Goal: Find specific page/section: Find specific page/section

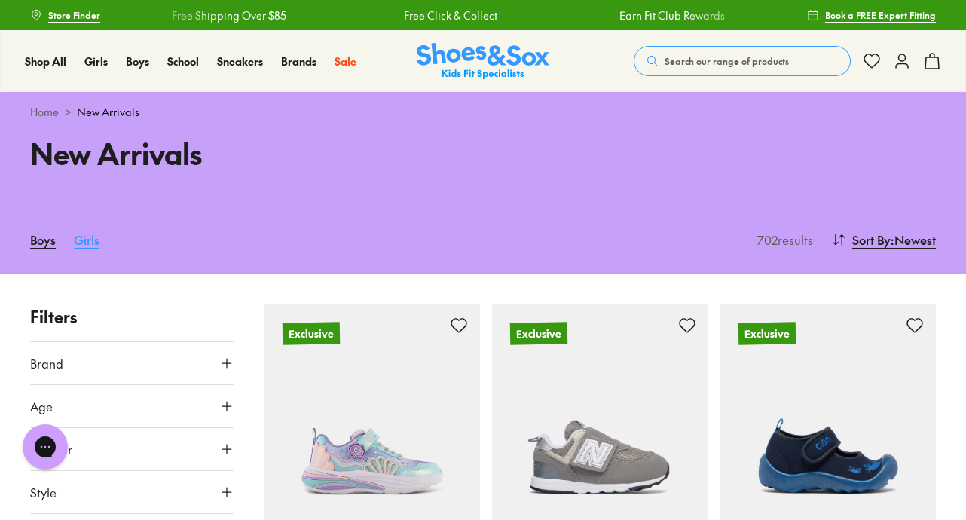
click at [85, 236] on link "Girls" at bounding box center [87, 239] width 26 height 33
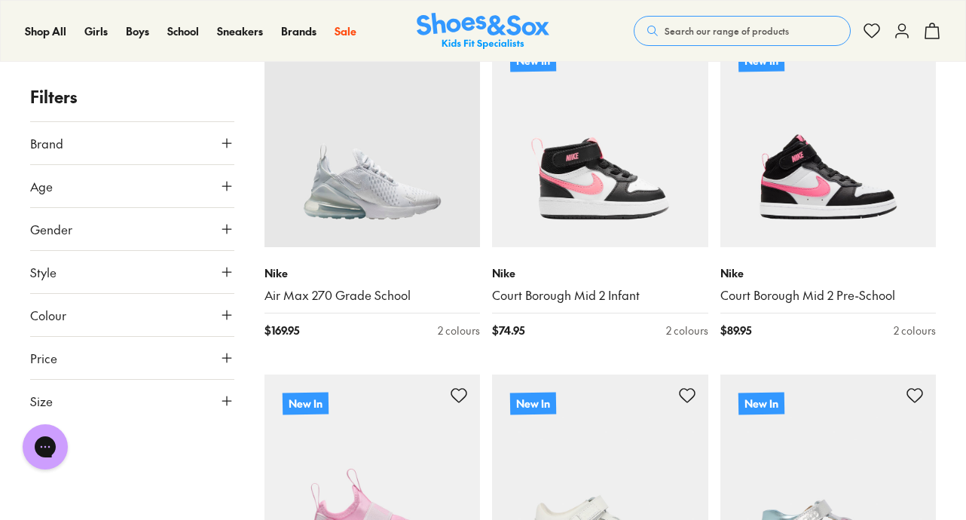
scroll to position [415, 0]
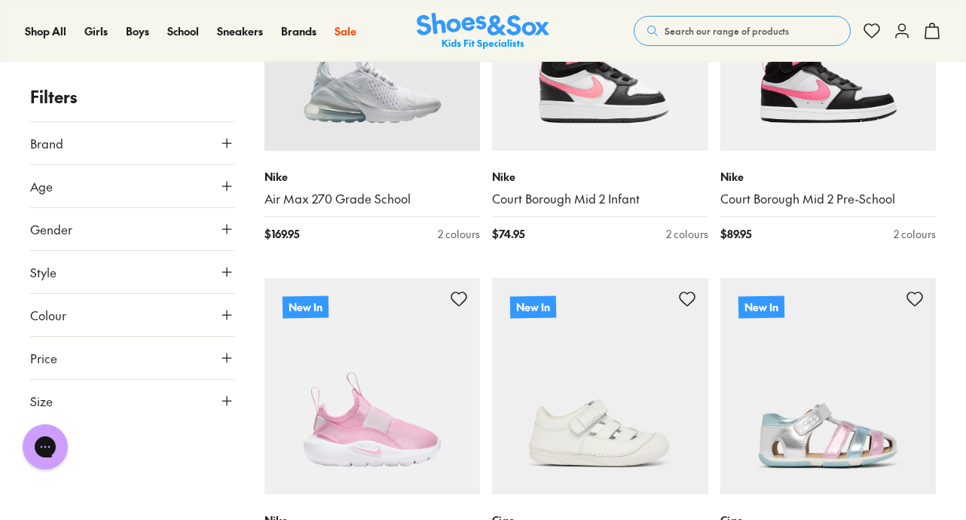
click at [221, 316] on icon at bounding box center [226, 314] width 15 height 15
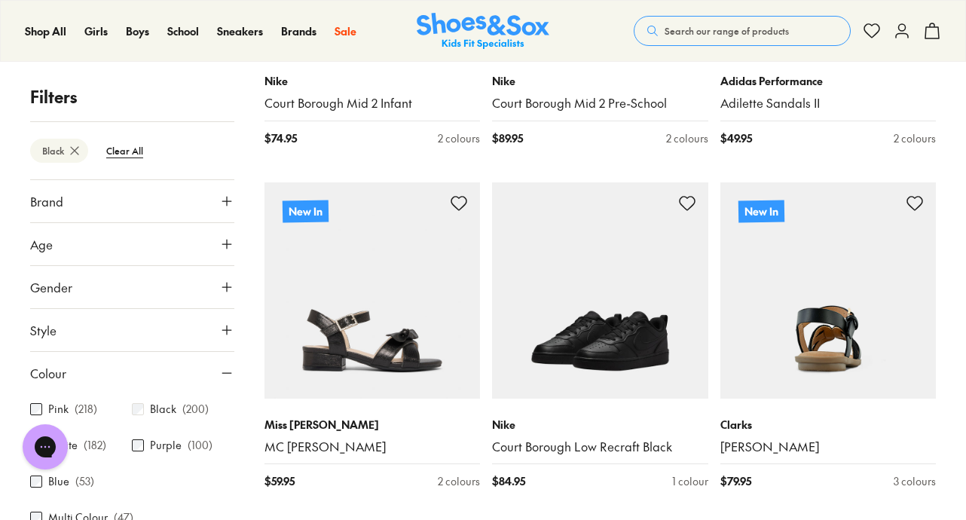
scroll to position [571, 0]
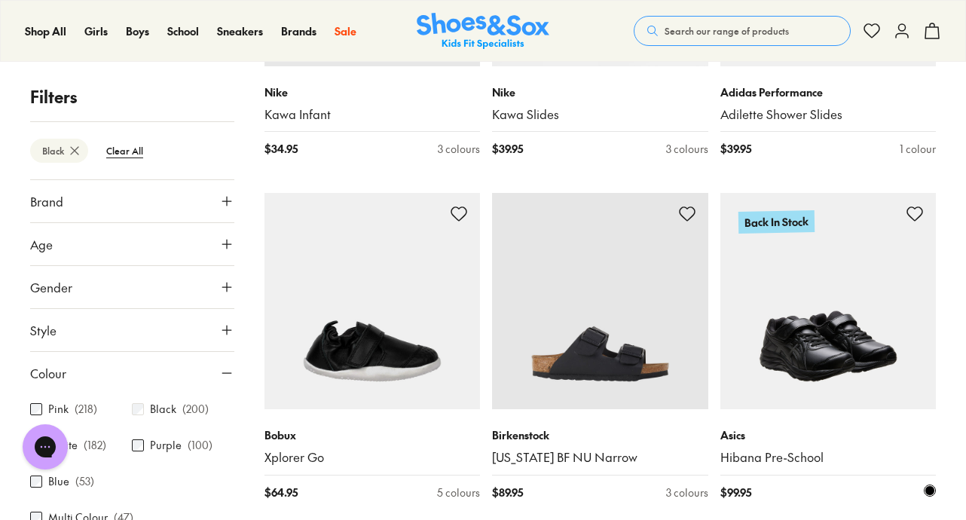
scroll to position [4977, 0]
